Goal: Transaction & Acquisition: Purchase product/service

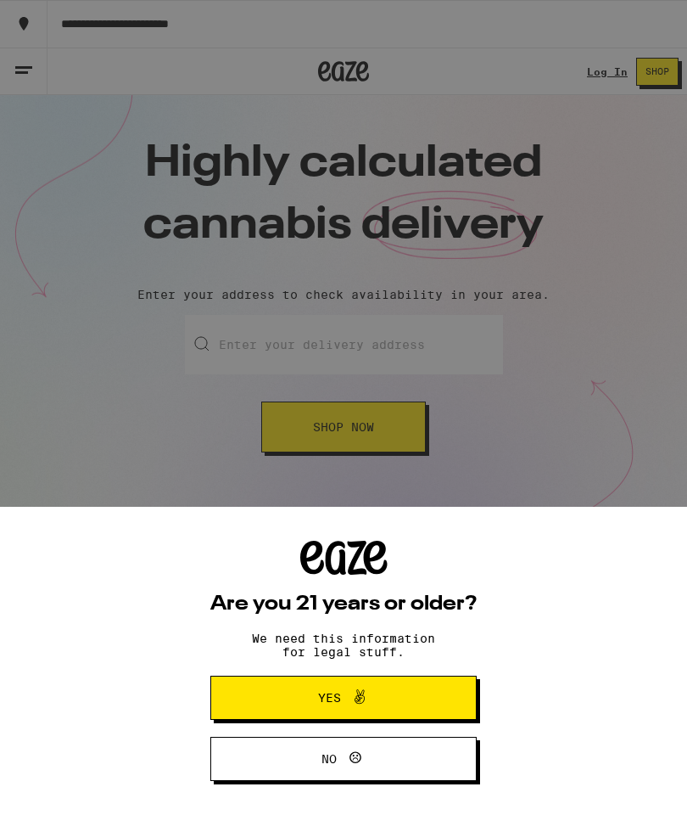
click at [424, 702] on button "Yes" at bounding box center [343, 698] width 267 height 44
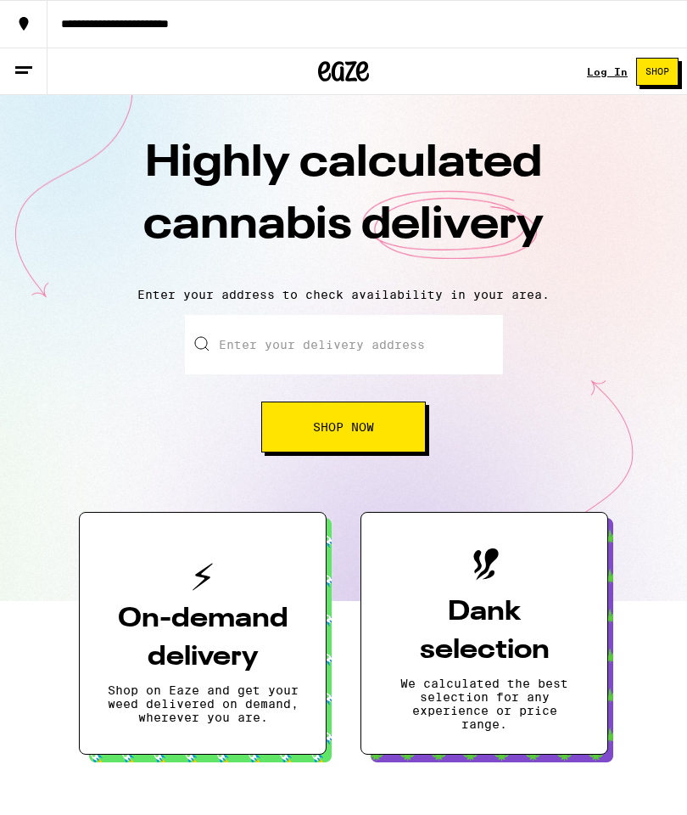
click at [373, 421] on span "Shop Now" at bounding box center [343, 427] width 61 height 12
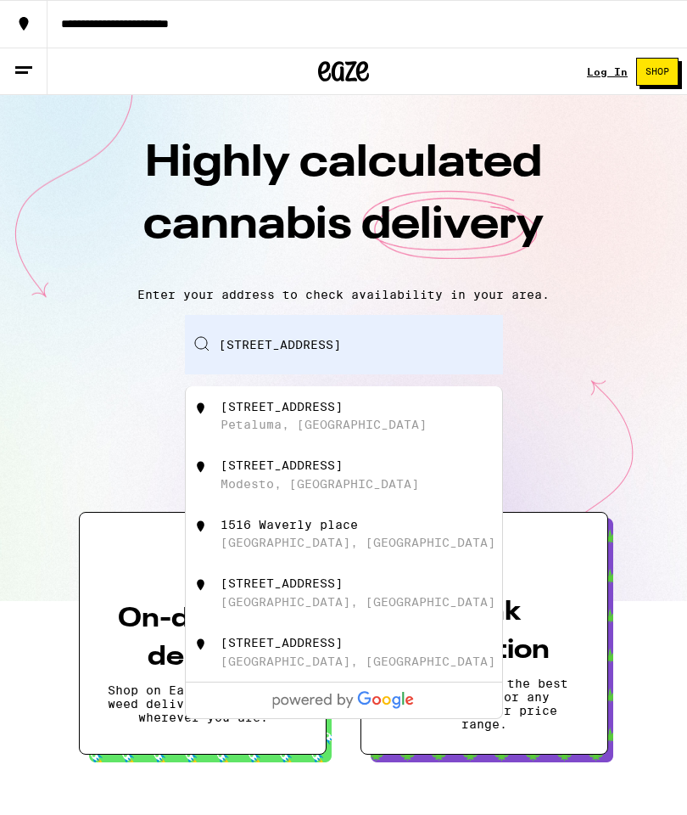
click at [389, 430] on div "[STREET_ADDRESS]" at bounding box center [372, 416] width 303 height 32
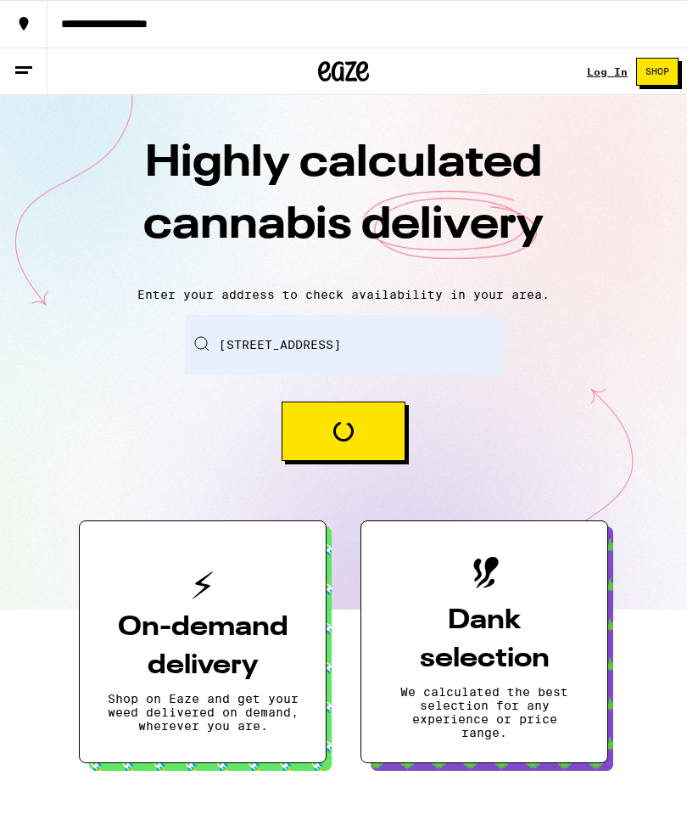
type input "[STREET_ADDRESS]"
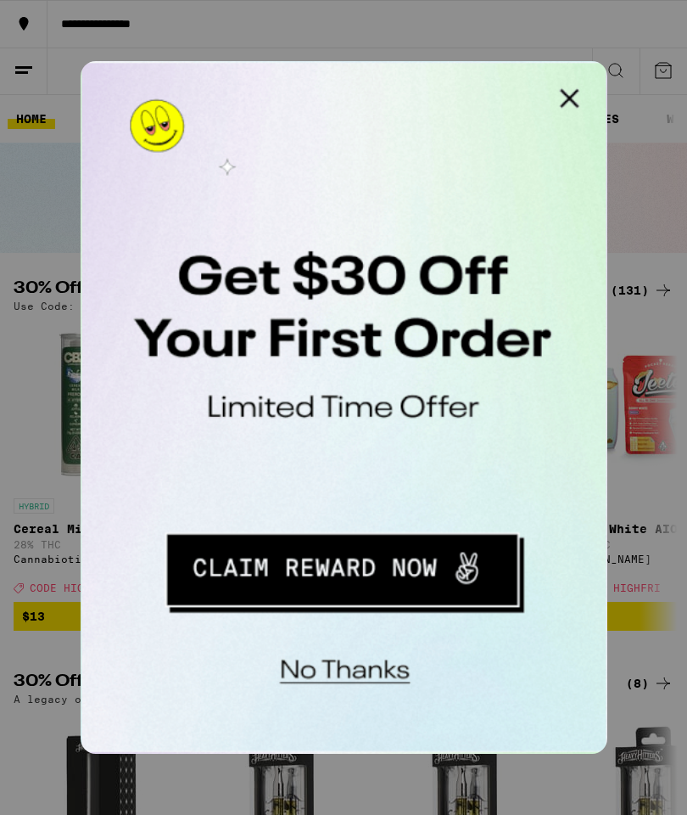
click at [227, 291] on button "Redirect to URL" at bounding box center [197, 288] width 210 height 43
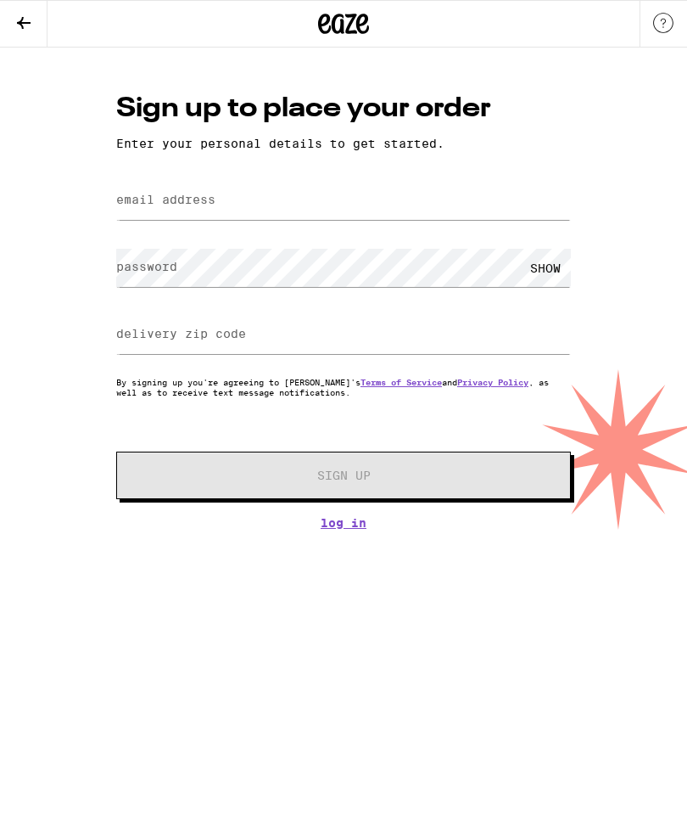
click at [9, 1] on button at bounding box center [24, 24] width 48 height 47
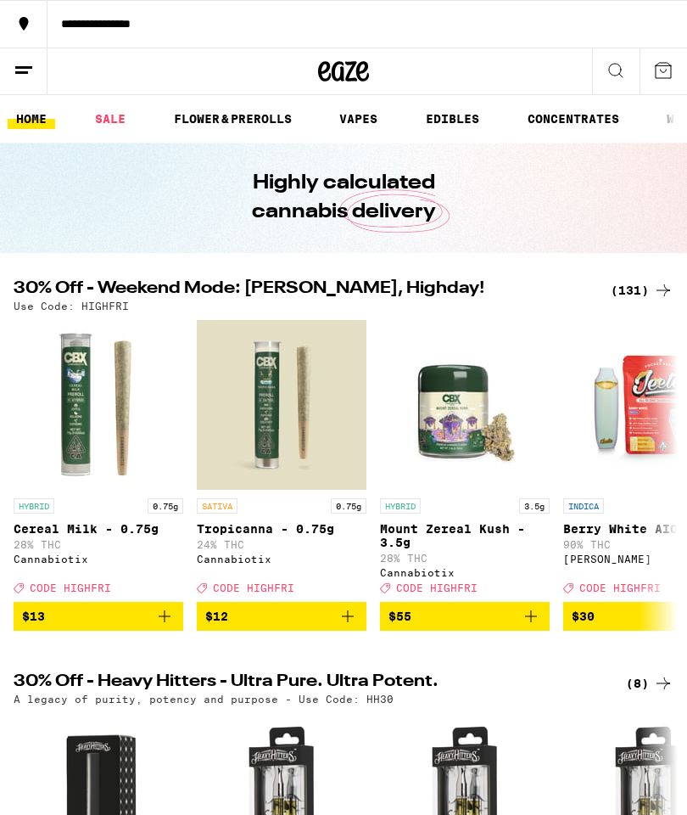
click at [619, 66] on icon at bounding box center [616, 70] width 20 height 20
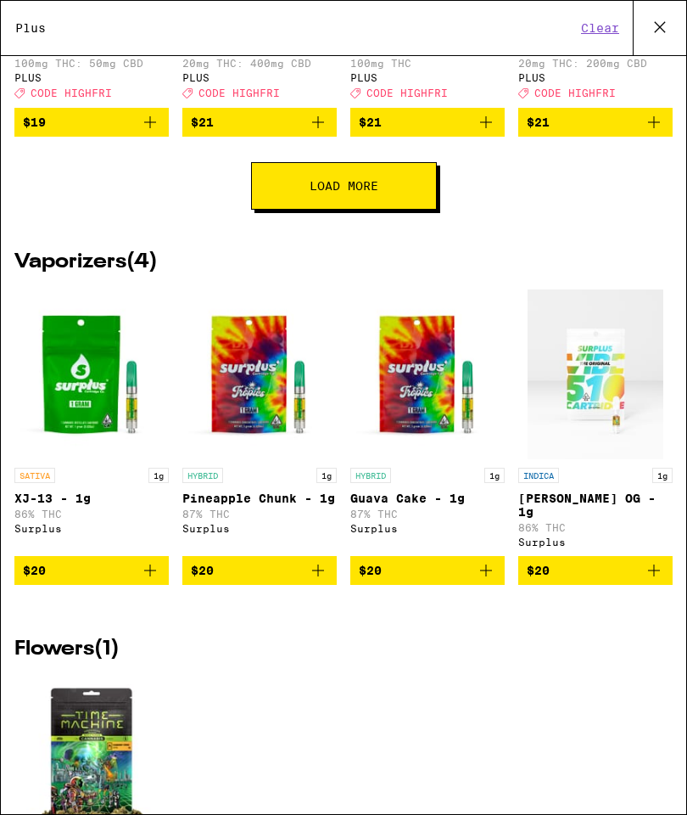
scroll to position [838, 0]
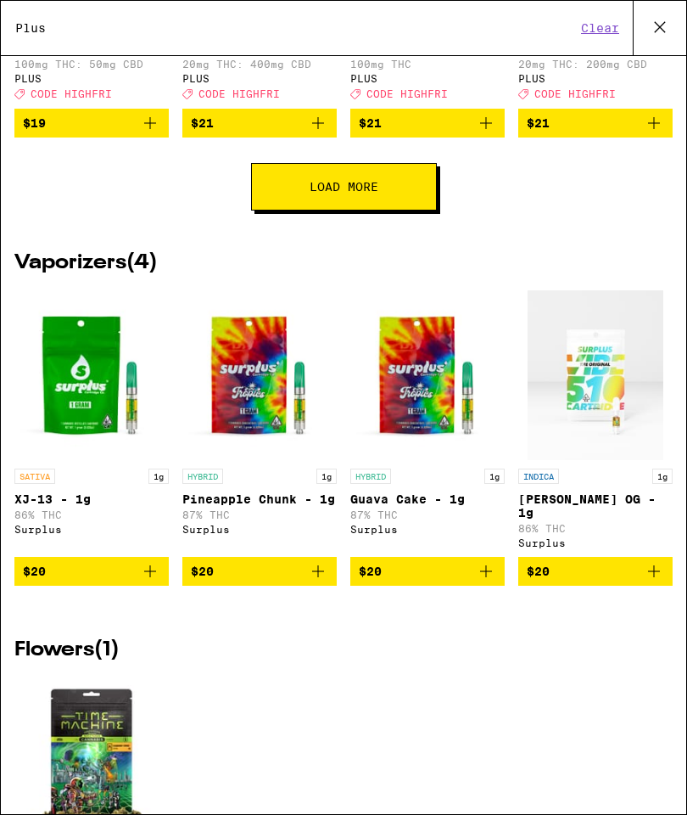
type input "Plus"
click at [367, 193] on span "Load More" at bounding box center [344, 187] width 69 height 12
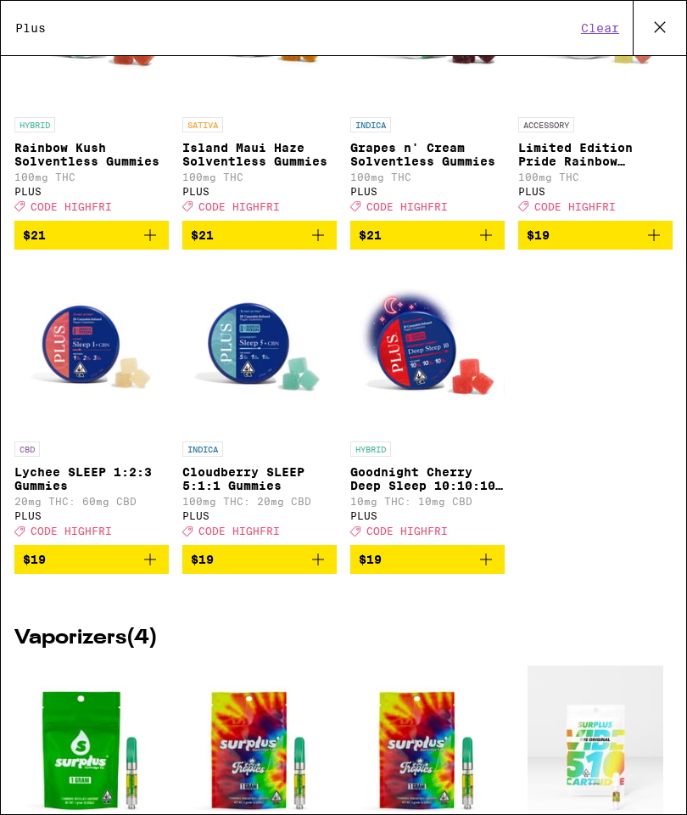
scroll to position [1063, 0]
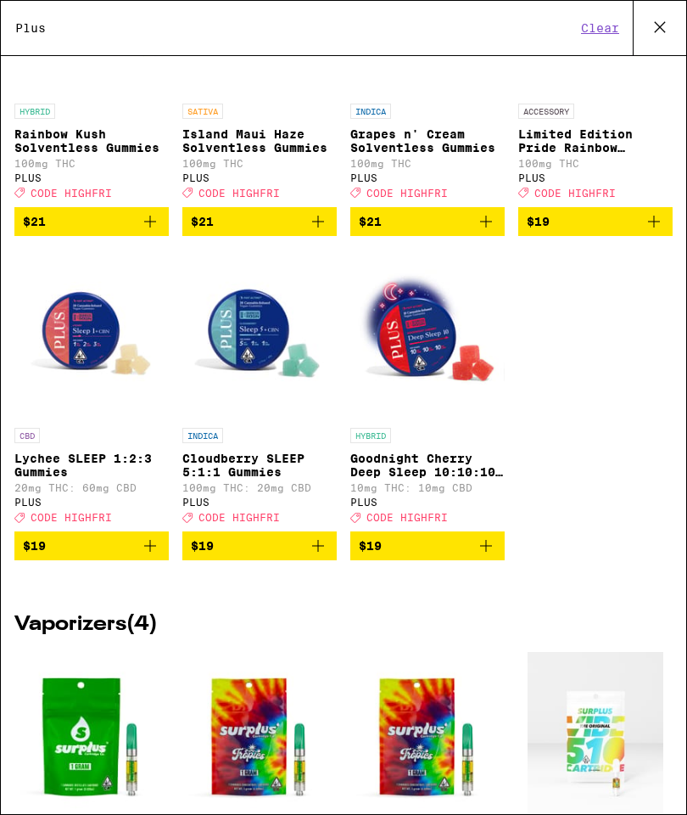
click at [150, 552] on icon "Add to bag" at bounding box center [150, 546] width 12 height 12
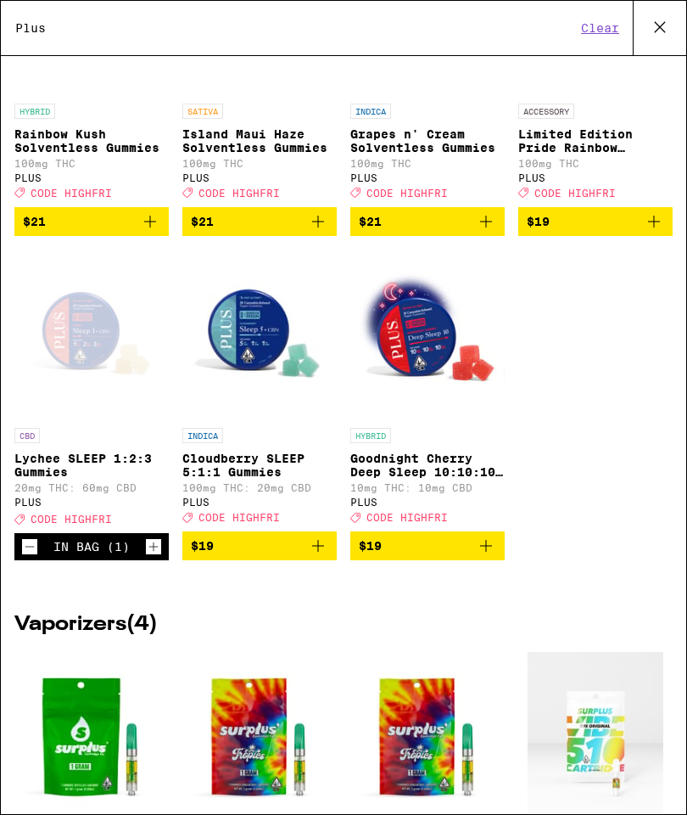
click at [160, 557] on icon "Increment" at bounding box center [153, 546] width 15 height 20
click at [71, 553] on div "In Bag (2)" at bounding box center [91, 547] width 76 height 14
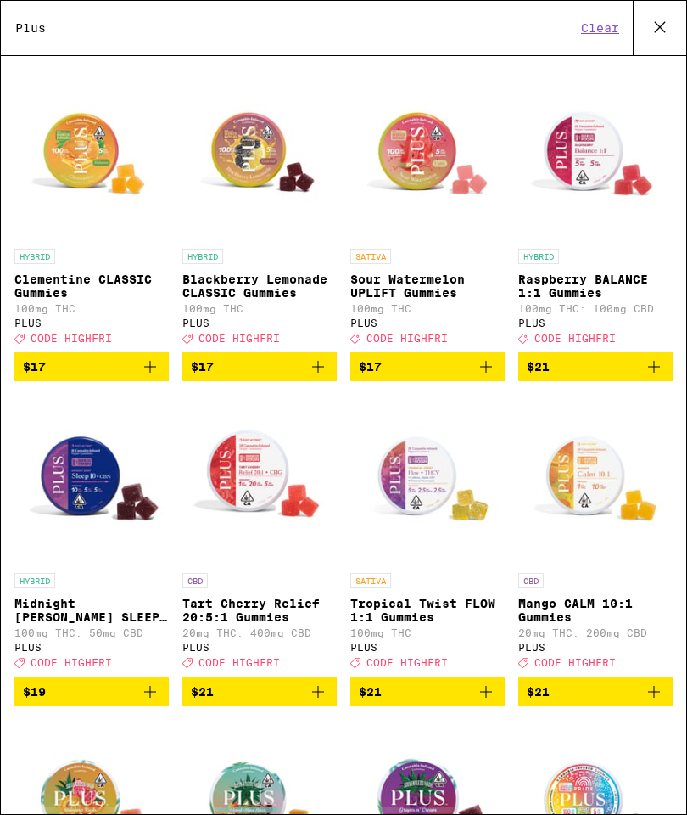
scroll to position [227, 0]
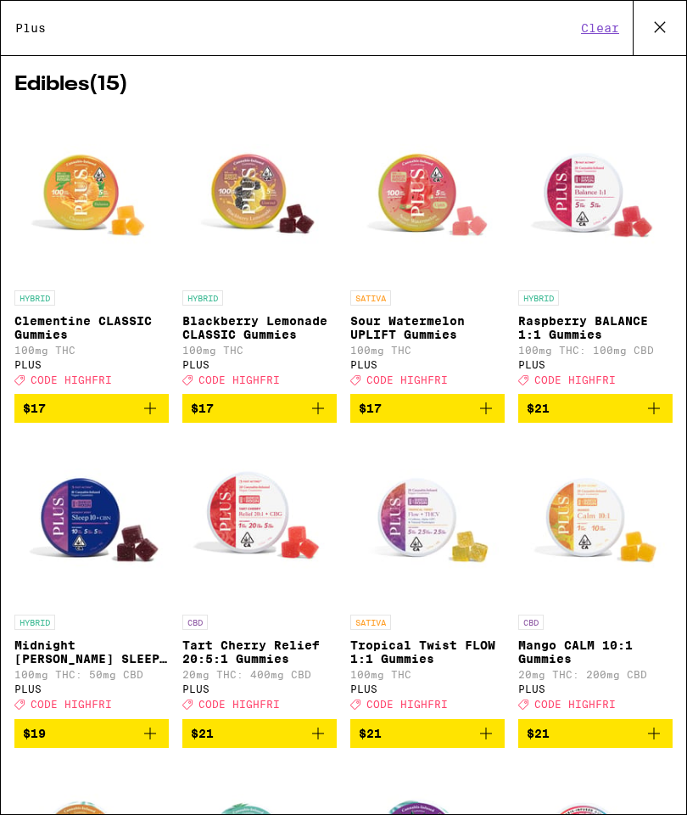
click at [134, 418] on span "$17" at bounding box center [91, 408] width 137 height 20
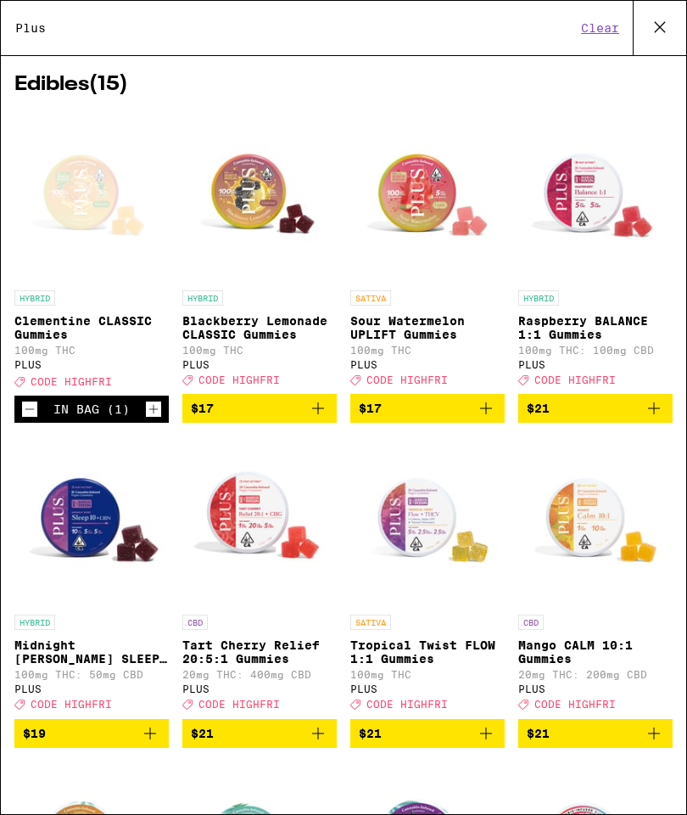
click at [160, 419] on icon "Increment" at bounding box center [153, 409] width 15 height 20
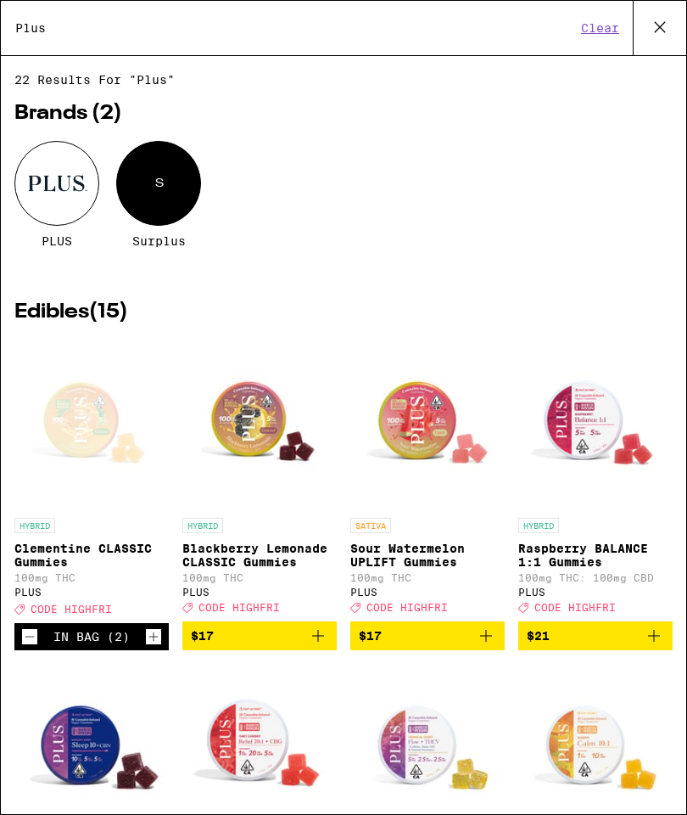
scroll to position [0, 0]
click at [664, 23] on icon at bounding box center [660, 26] width 25 height 25
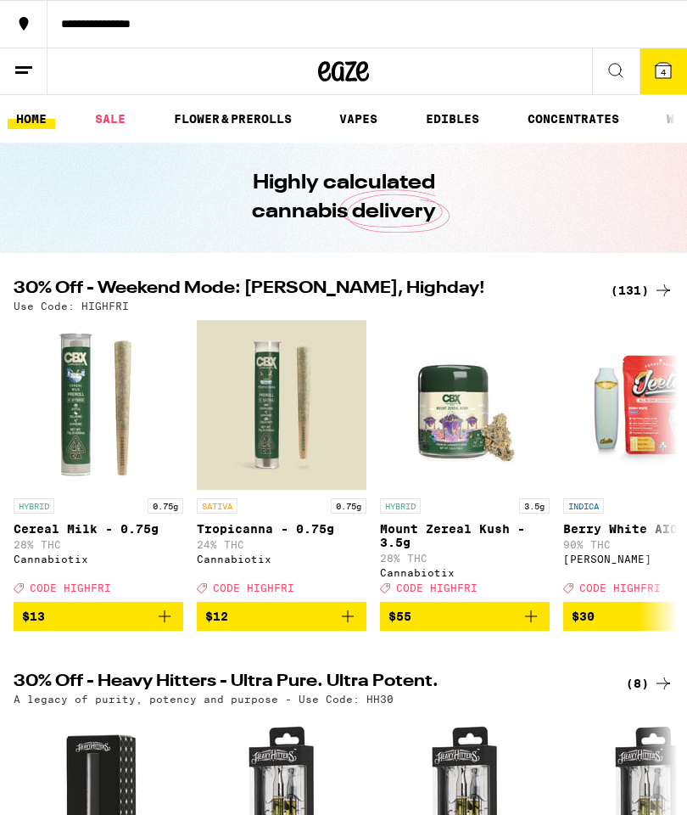
click at [670, 70] on icon at bounding box center [663, 70] width 15 height 15
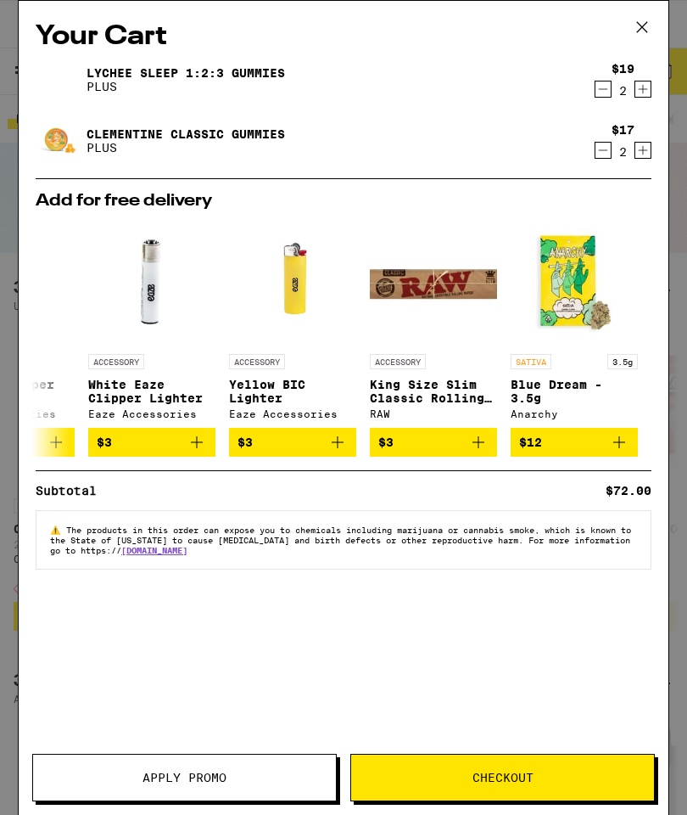
scroll to position [0, 793]
click at [585, 271] on img "Open page for Blue Dream - 3.5g from Anarchy" at bounding box center [574, 281] width 127 height 127
click at [49, 339] on icon at bounding box center [46, 338] width 20 height 20
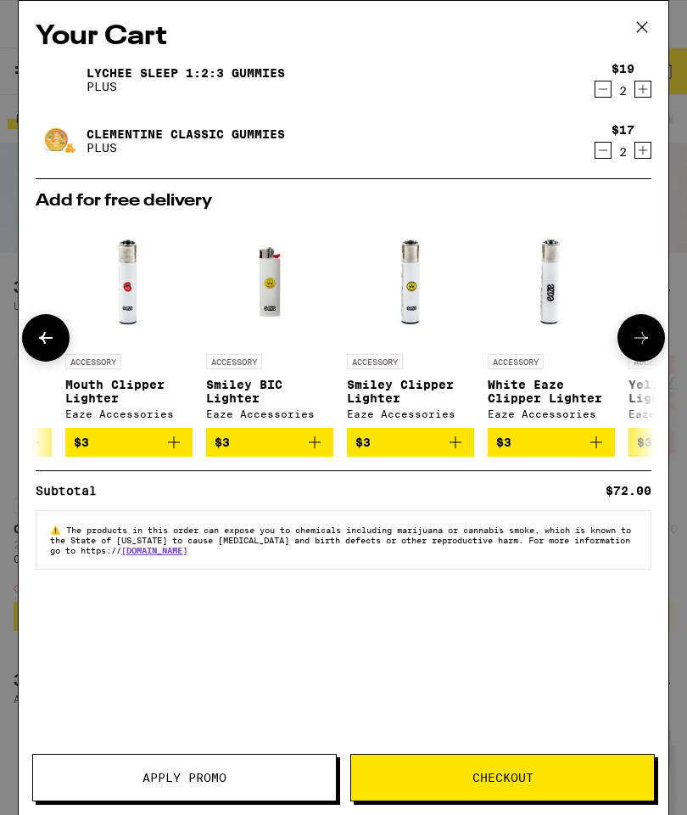
scroll to position [0, 362]
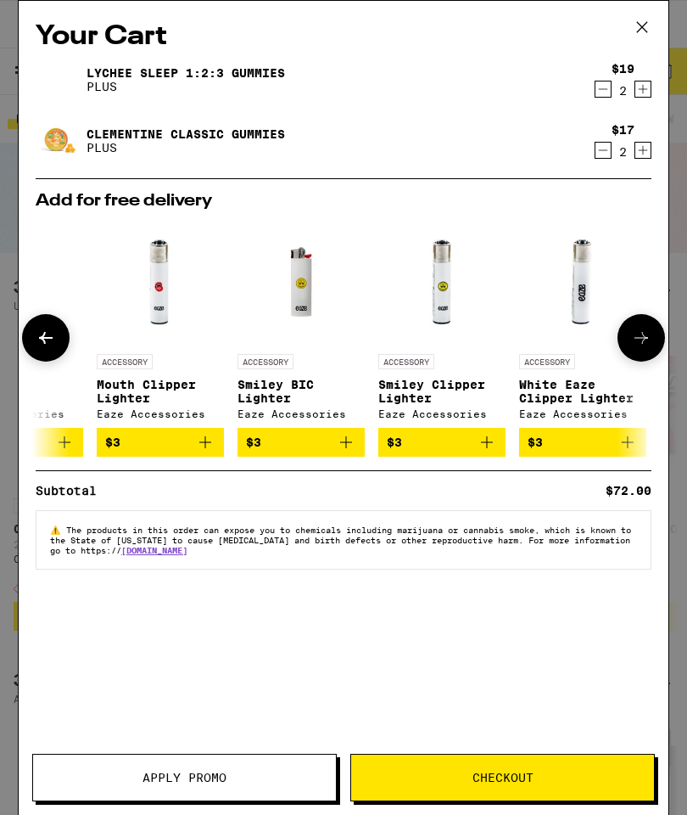
click at [44, 343] on icon at bounding box center [46, 338] width 14 height 12
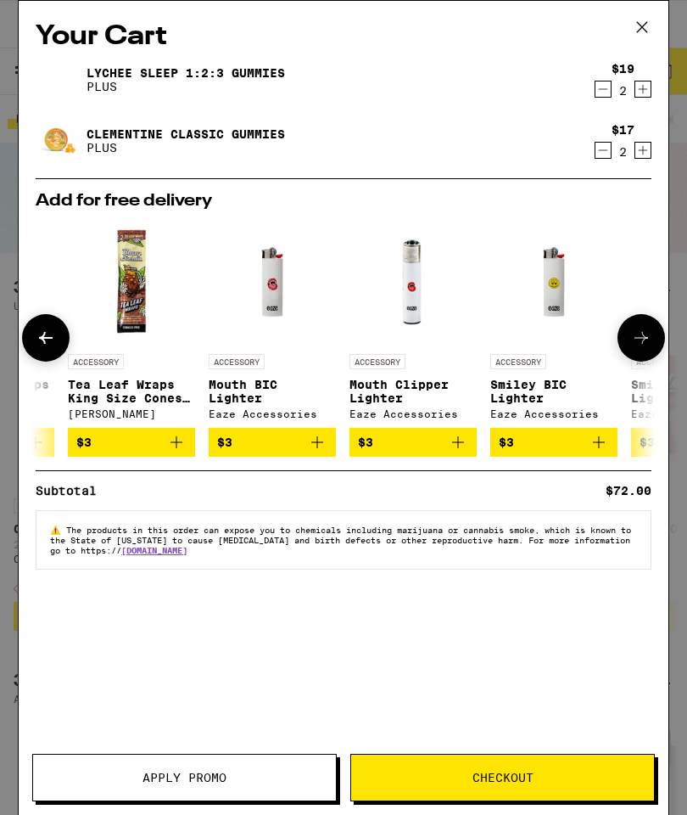
click at [560, 774] on span "Checkout" at bounding box center [502, 778] width 303 height 12
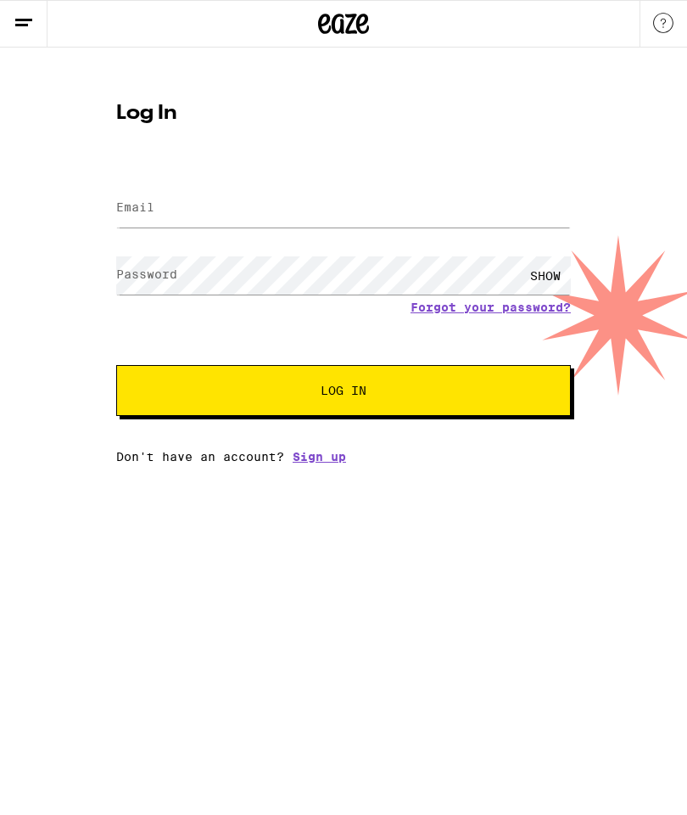
click at [390, 185] on div at bounding box center [343, 208] width 455 height 50
click at [377, 189] on input "Email" at bounding box center [343, 208] width 455 height 38
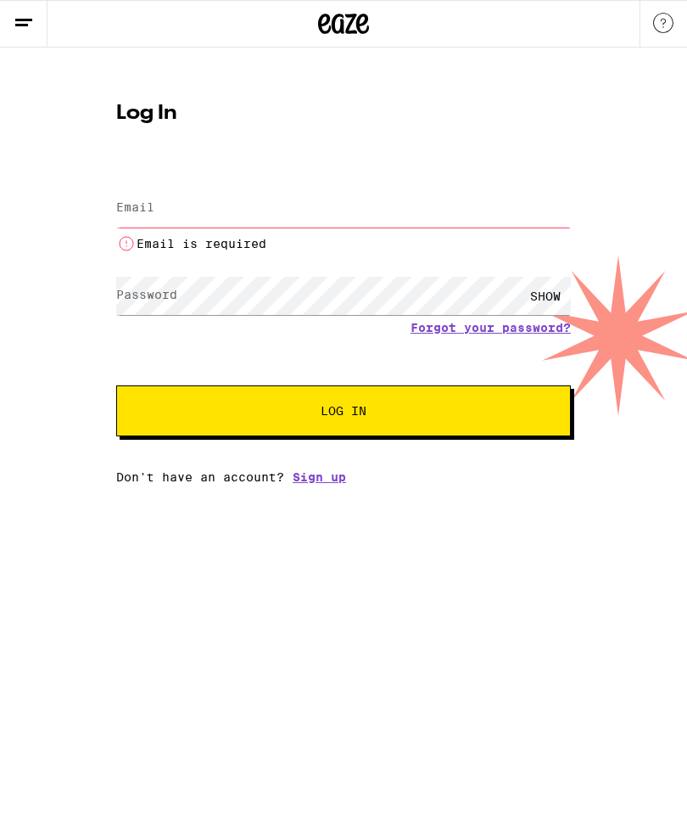
type input "don@pasewark.com"
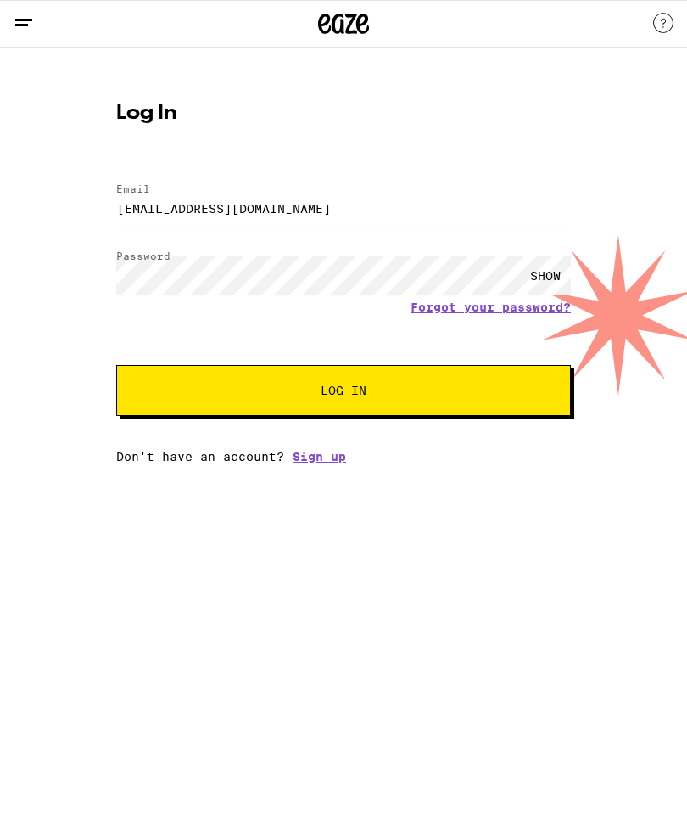
click at [547, 274] on div "SHOW" at bounding box center [545, 275] width 51 height 38
click at [429, 387] on span "Log In" at bounding box center [343, 390] width 317 height 12
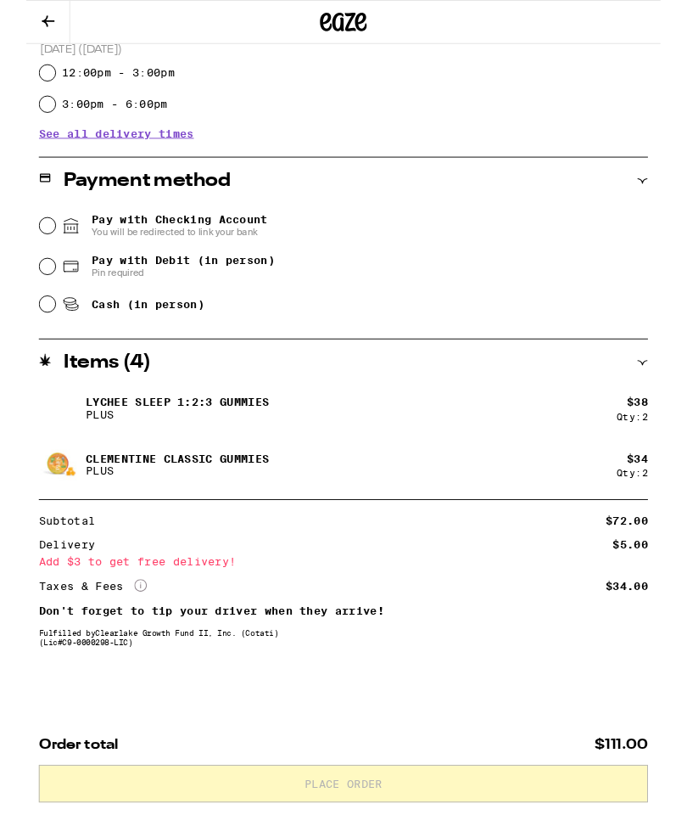
scroll to position [678, 0]
